Goal: Transaction & Acquisition: Purchase product/service

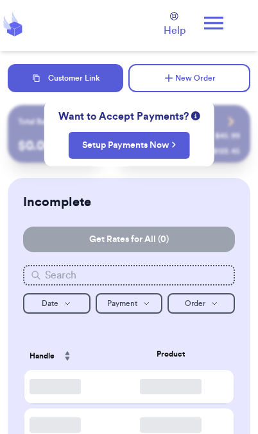
checkbox input "false"
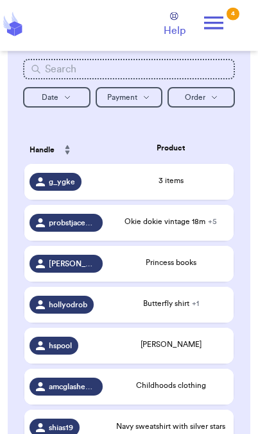
scroll to position [207, 0]
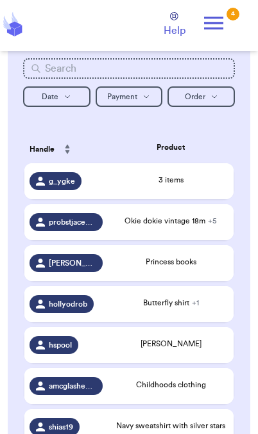
click at [163, 186] on div "3 items" at bounding box center [170, 180] width 115 height 12
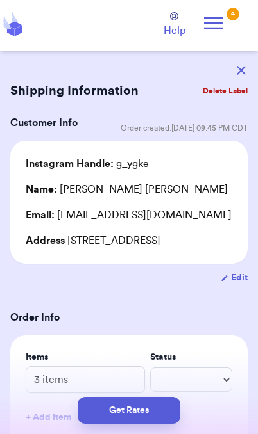
scroll to position [0, 0]
click at [238, 65] on button "button" at bounding box center [241, 70] width 28 height 28
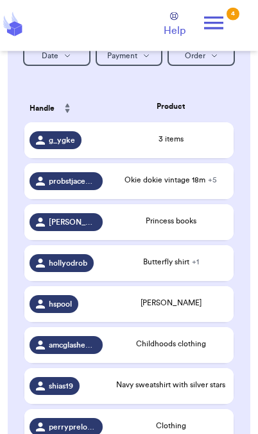
scroll to position [249, 0]
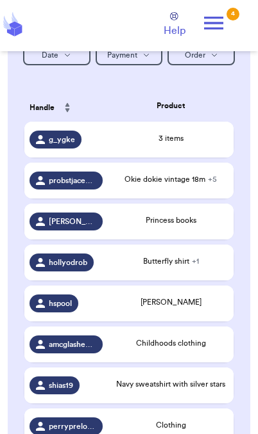
click at [198, 226] on div "Princess books" at bounding box center [170, 221] width 115 height 12
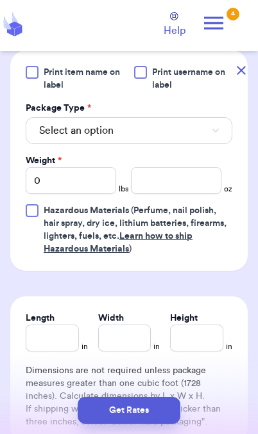
scroll to position [549, 0]
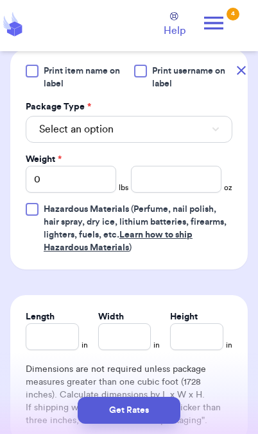
click at [193, 143] on button "Select an option" at bounding box center [129, 129] width 206 height 27
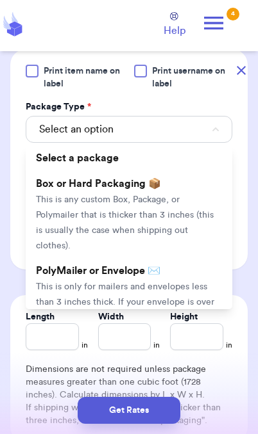
click at [176, 299] on span "This is only for mailers and envelopes less than 3 inches thick. If your envelo…" at bounding box center [125, 310] width 178 height 55
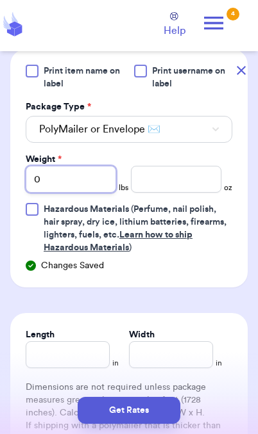
click at [81, 193] on input "0" at bounding box center [71, 179] width 90 height 27
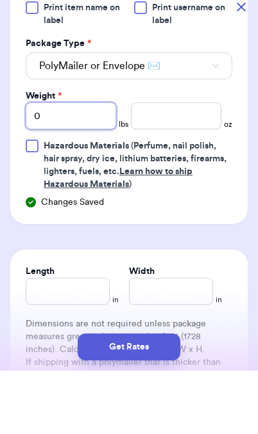
type input "03"
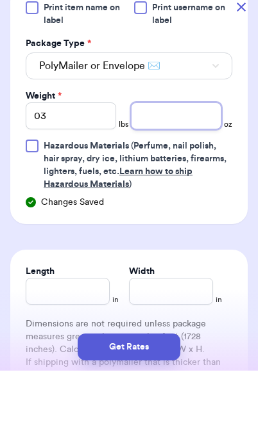
click at [190, 166] on input "number" at bounding box center [176, 179] width 90 height 27
type input "3.1"
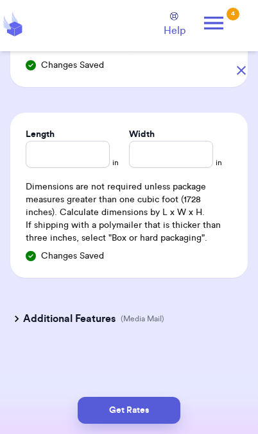
scroll to position [765, 0]
click at [14, 318] on icon at bounding box center [16, 319] width 13 height 13
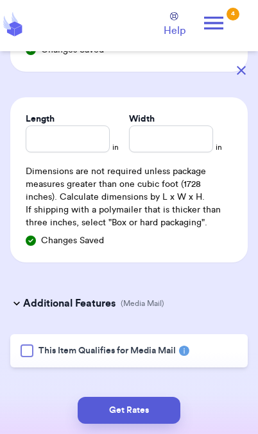
click at [22, 358] on div at bounding box center [27, 351] width 13 height 13
click at [0, 0] on input "This Item Qualifies for Media Mail" at bounding box center [0, 0] width 0 height 0
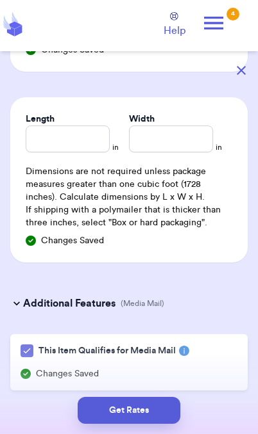
click at [150, 411] on button "Get Rates" at bounding box center [129, 410] width 103 height 27
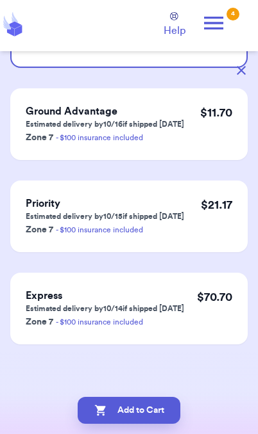
scroll to position [0, 0]
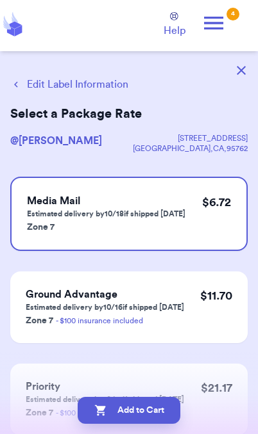
click at [156, 414] on button "Add to Cart" at bounding box center [129, 410] width 103 height 27
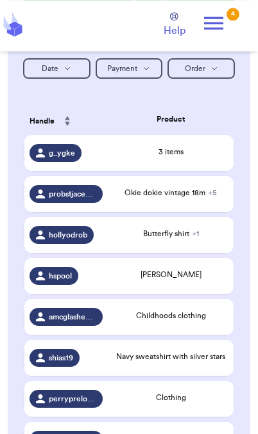
scroll to position [235, 0]
click at [177, 238] on span "Butterfly shirt + 1" at bounding box center [171, 234] width 56 height 8
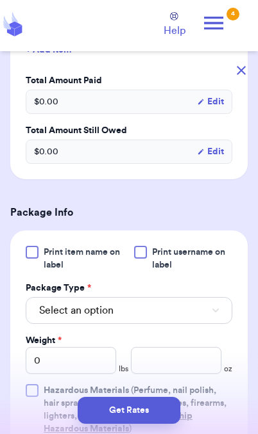
scroll to position [425, 0]
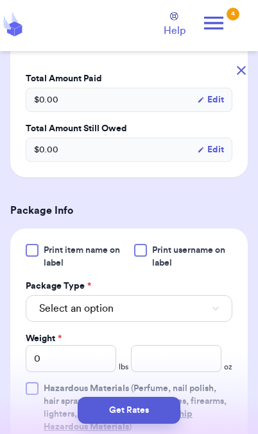
click at [201, 316] on button "Select an option" at bounding box center [129, 308] width 206 height 27
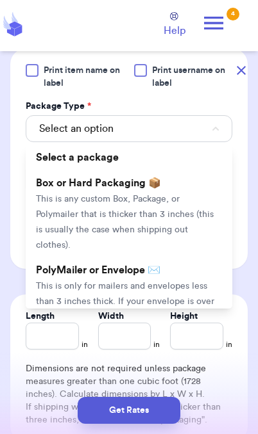
scroll to position [614, 0]
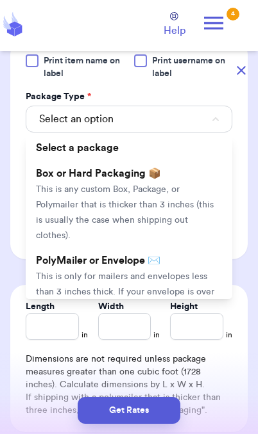
click at [177, 267] on li "PolyMailer or Envelope ✉️ This is only for mailers and envelopes less than 3 in…" at bounding box center [129, 291] width 206 height 87
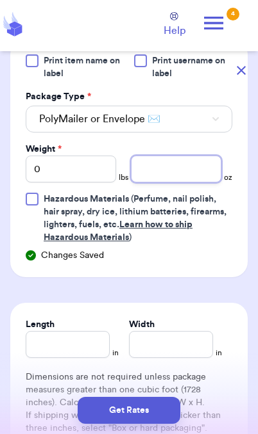
click at [188, 165] on input "number" at bounding box center [176, 169] width 90 height 27
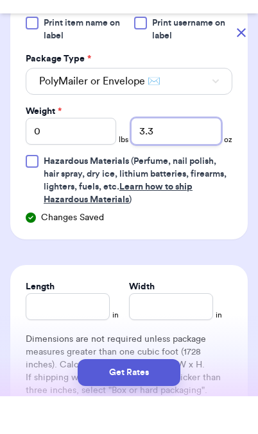
type input "3.3"
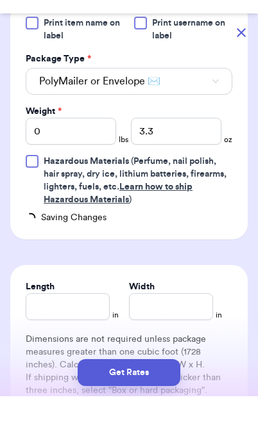
scroll to position [38, 0]
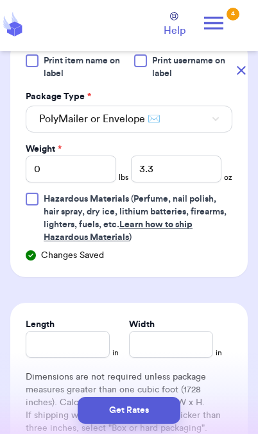
click at [154, 422] on button "Get Rates" at bounding box center [129, 410] width 103 height 27
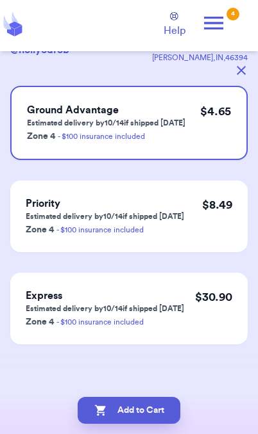
scroll to position [0, 0]
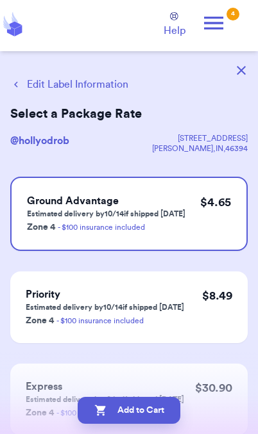
click at [158, 414] on button "Add to Cart" at bounding box center [129, 410] width 103 height 27
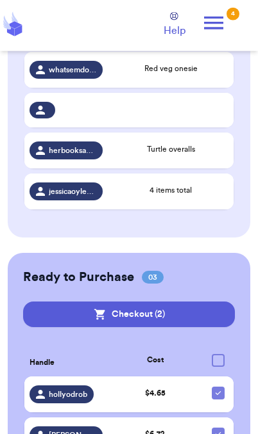
scroll to position [698, 0]
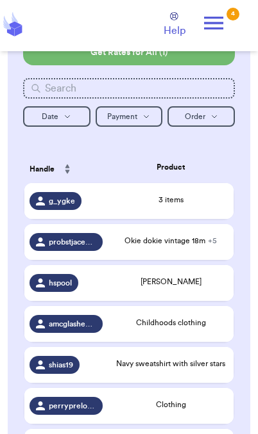
click at [193, 327] on span "Childhoods clothing" at bounding box center [171, 323] width 70 height 8
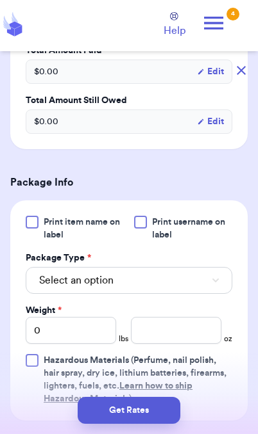
scroll to position [399, 0]
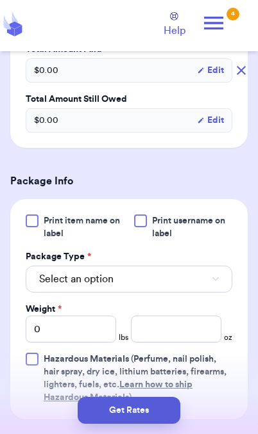
click at [249, 72] on button "button" at bounding box center [241, 70] width 28 height 28
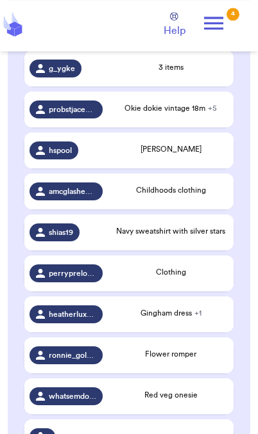
scroll to position [320, 0]
click at [203, 235] on span "Navy sweatshirt with silver stars" at bounding box center [170, 231] width 109 height 8
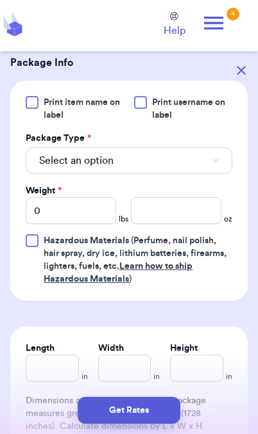
scroll to position [560, 0]
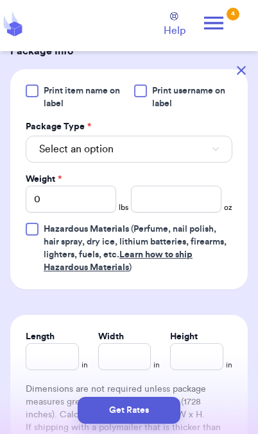
click at [192, 136] on button "Select an option" at bounding box center [129, 149] width 206 height 27
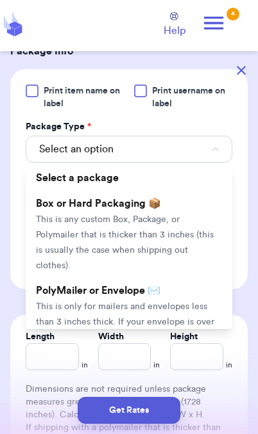
click at [175, 302] on span "This is only for mailers and envelopes less than 3 inches thick. If your envelo…" at bounding box center [125, 329] width 178 height 55
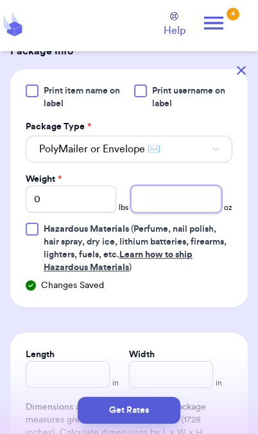
click at [175, 186] on input "number" at bounding box center [176, 199] width 90 height 27
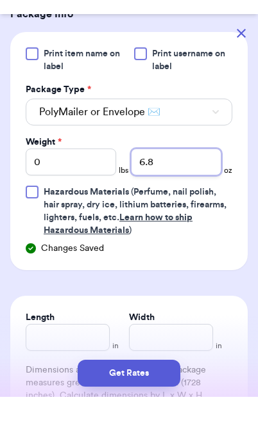
type input "6.8"
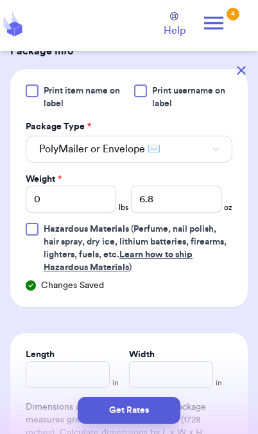
click at [165, 419] on button "Get Rates" at bounding box center [129, 410] width 103 height 27
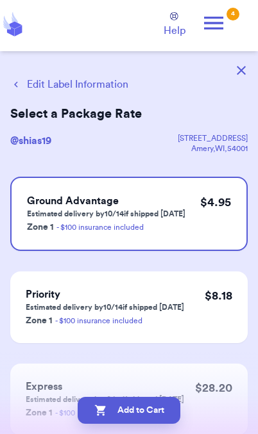
click at [162, 418] on button "Add to Cart" at bounding box center [129, 410] width 103 height 27
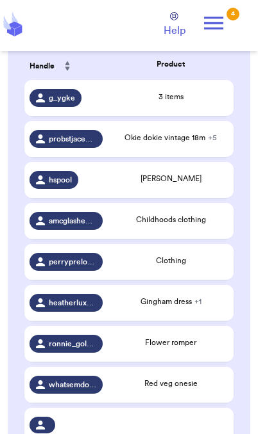
scroll to position [290, 0]
click at [195, 183] on span "[PERSON_NAME]" at bounding box center [170, 179] width 61 height 8
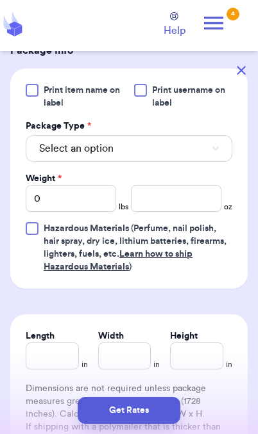
scroll to position [528, 0]
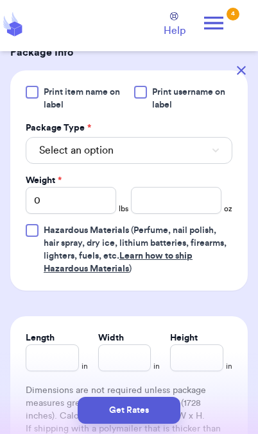
click at [206, 156] on button "Select an option" at bounding box center [129, 150] width 206 height 27
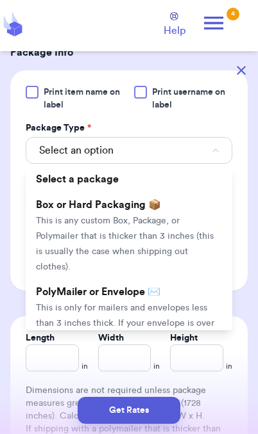
click at [170, 305] on span "This is only for mailers and envelopes less than 3 inches thick. If your envelo…" at bounding box center [125, 331] width 178 height 55
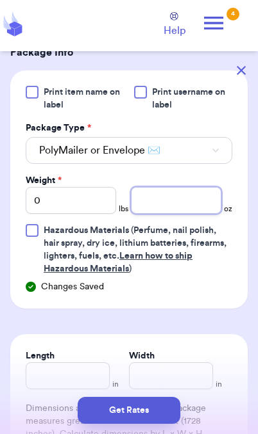
click at [179, 202] on input "number" at bounding box center [176, 200] width 90 height 27
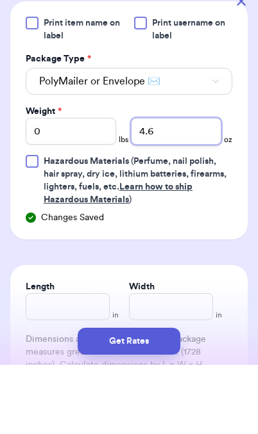
type input "4.6"
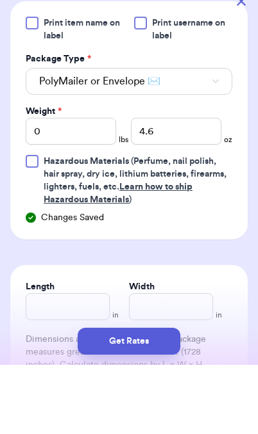
scroll to position [53, 0]
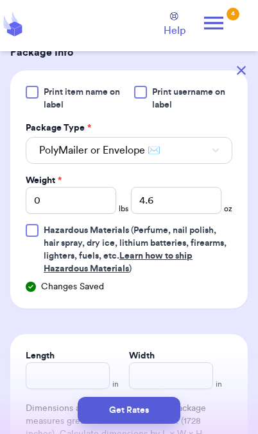
click at [164, 415] on button "Get Rates" at bounding box center [129, 410] width 103 height 27
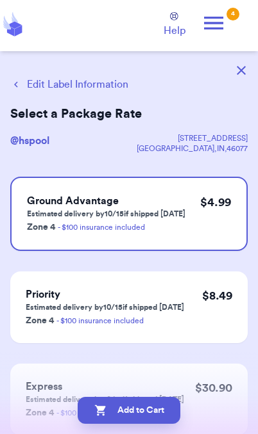
click at [165, 418] on button "Add to Cart" at bounding box center [129, 410] width 103 height 27
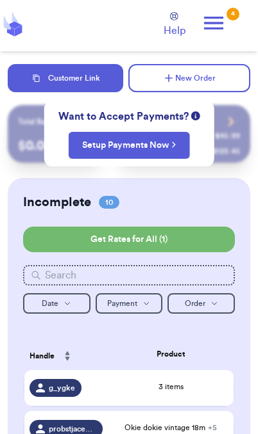
click at [82, 83] on button "Customer Link" at bounding box center [65, 78] width 115 height 28
click at [87, 71] on button "Customer Link" at bounding box center [65, 78] width 115 height 28
click at [87, 81] on button "Customer Link" at bounding box center [65, 78] width 115 height 28
click at [233, 76] on button "New Order" at bounding box center [189, 78] width 122 height 28
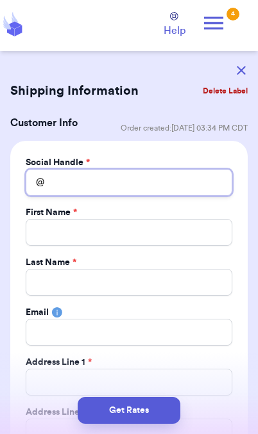
click at [140, 184] on input "Total Amount Paid" at bounding box center [129, 182] width 206 height 27
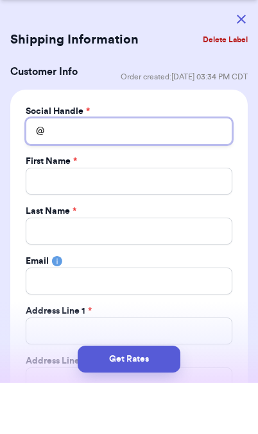
type input "D"
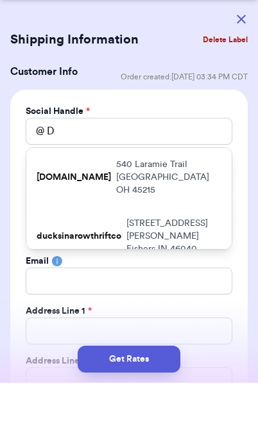
click at [166, 210] on p "[STREET_ADDRESS]" at bounding box center [168, 229] width 105 height 38
type input "[DOMAIN_NAME]"
type input "[PERSON_NAME]"
type input "[EMAIL_ADDRESS][DOMAIN_NAME]"
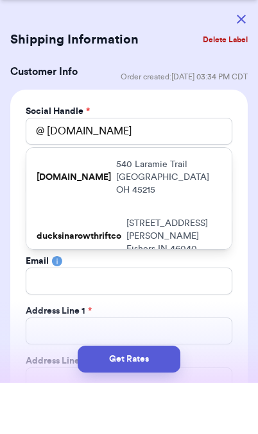
type input "540 Laramie Trail"
type input "[GEOGRAPHIC_DATA]"
select select "OH"
type input "45215"
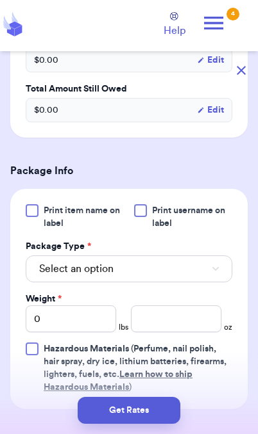
scroll to position [805, 0]
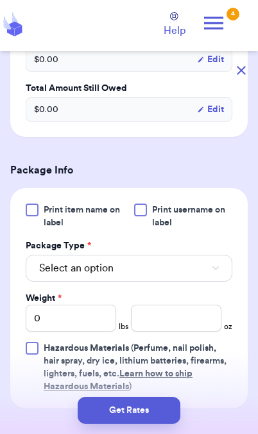
click at [196, 258] on button "Select an option" at bounding box center [129, 268] width 206 height 27
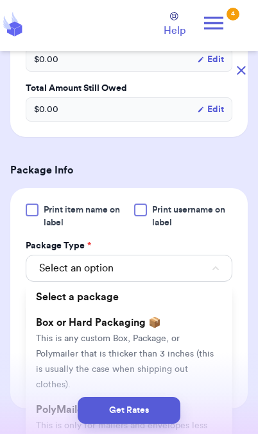
click at [54, 401] on div "Get Rates" at bounding box center [128, 410] width 237 height 27
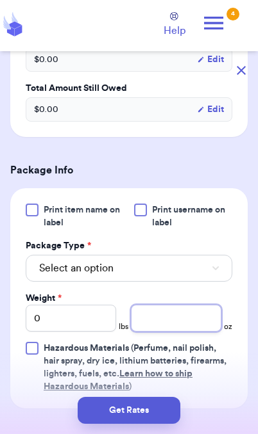
click at [181, 310] on input "number" at bounding box center [176, 318] width 90 height 27
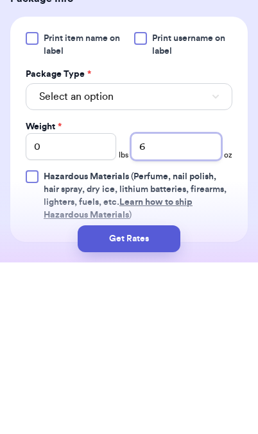
type input "6"
click at [160, 255] on button "Select an option" at bounding box center [129, 268] width 206 height 27
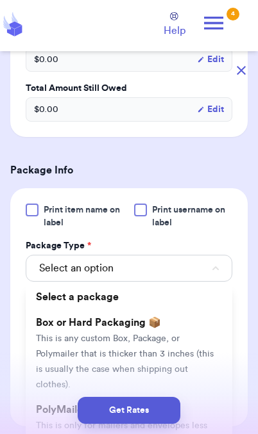
click at [54, 398] on div "Get Rates" at bounding box center [128, 410] width 237 height 27
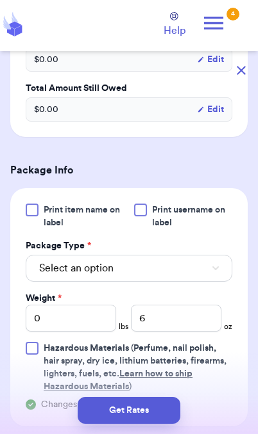
click at [160, 413] on button "Get Rates" at bounding box center [129, 410] width 103 height 27
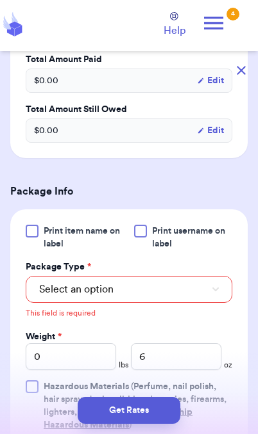
scroll to position [389, 0]
click at [181, 303] on button "Select an option" at bounding box center [129, 289] width 206 height 27
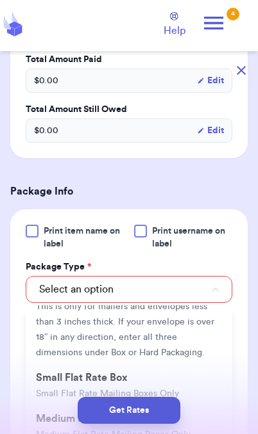
scroll to position [131, 0]
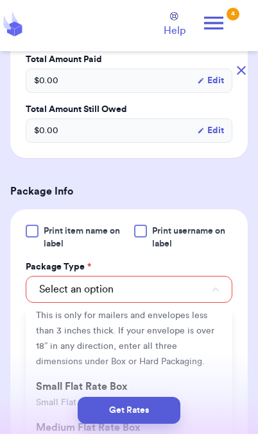
click at [172, 338] on li "PolyMailer or Envelope ✉️ This is only for mailers and envelopes less than 3 in…" at bounding box center [129, 330] width 206 height 87
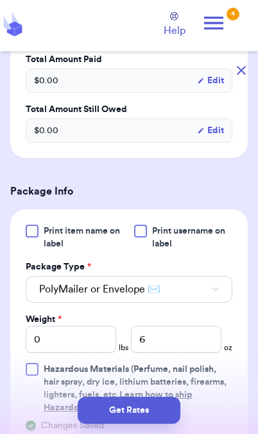
click at [147, 416] on button "Get Rates" at bounding box center [129, 410] width 103 height 27
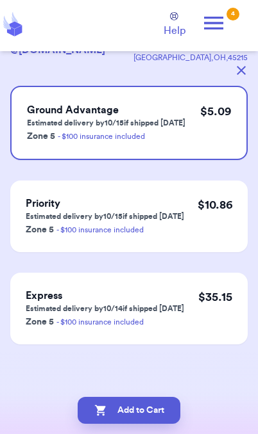
scroll to position [0, 0]
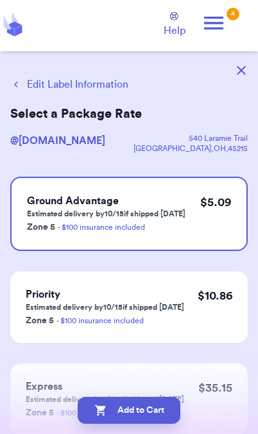
click at [156, 416] on button "Add to Cart" at bounding box center [129, 410] width 103 height 27
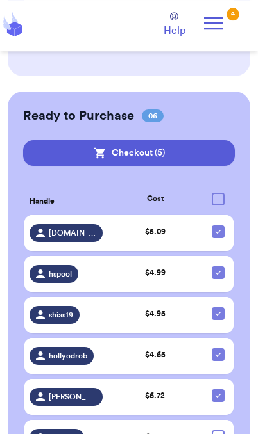
scroll to position [726, 0]
click at [78, 235] on div "[DOMAIN_NAME]" at bounding box center [65, 233] width 73 height 18
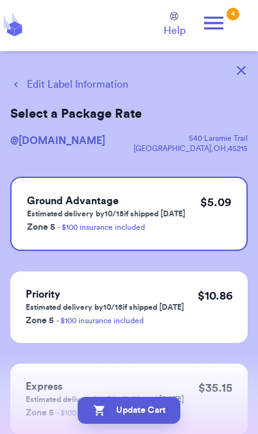
click at [94, 85] on button "Edit Label Information" at bounding box center [69, 84] width 118 height 15
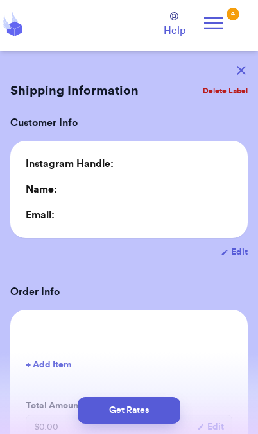
type input "0"
type input "6"
type input "0"
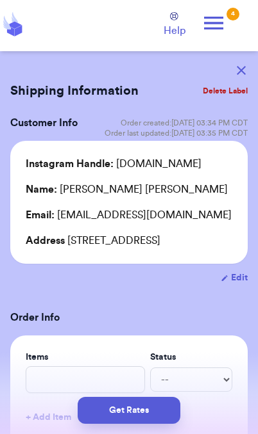
click at [164, 416] on button "Get Rates" at bounding box center [129, 410] width 103 height 27
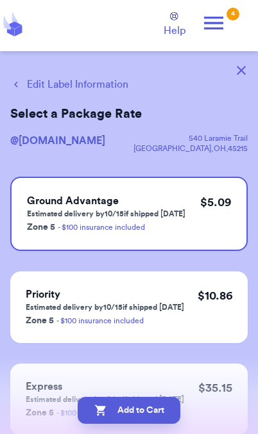
click at [171, 411] on button "Add to Cart" at bounding box center [129, 410] width 103 height 27
